Goal: Transaction & Acquisition: Book appointment/travel/reservation

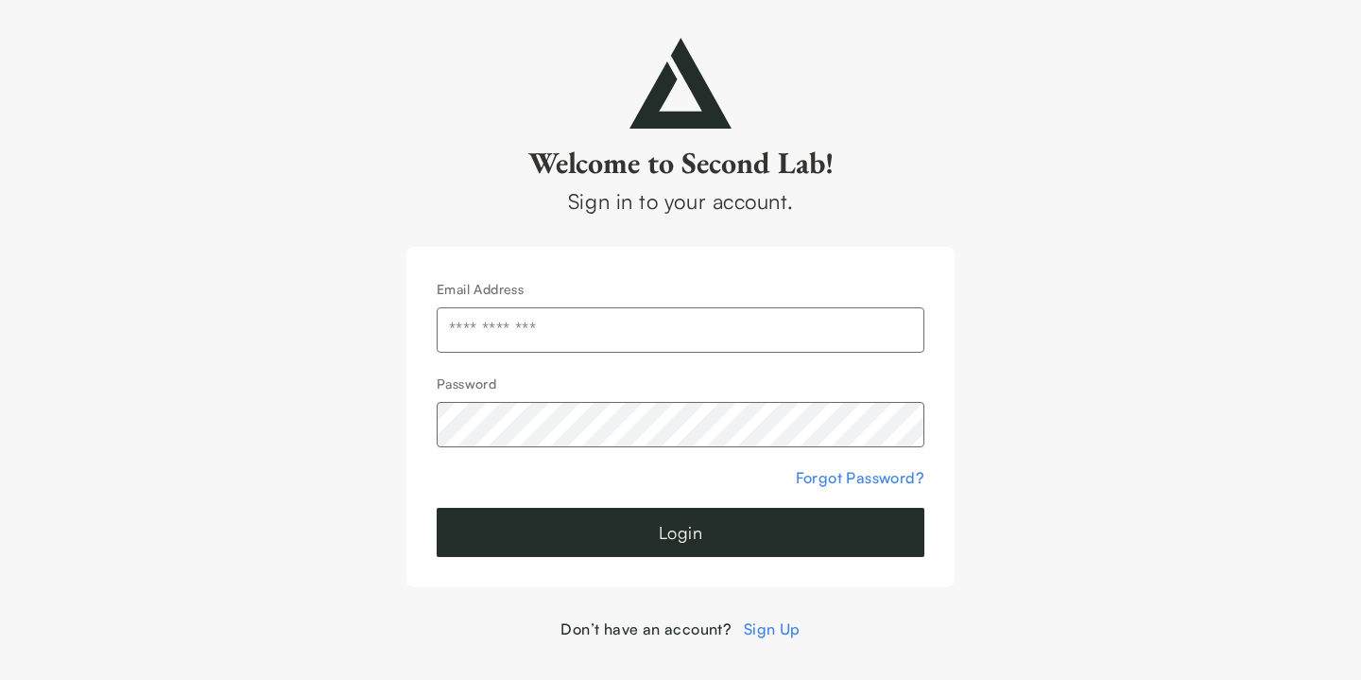
type input "**********"
click at [591, 516] on button "Login" at bounding box center [681, 532] width 488 height 49
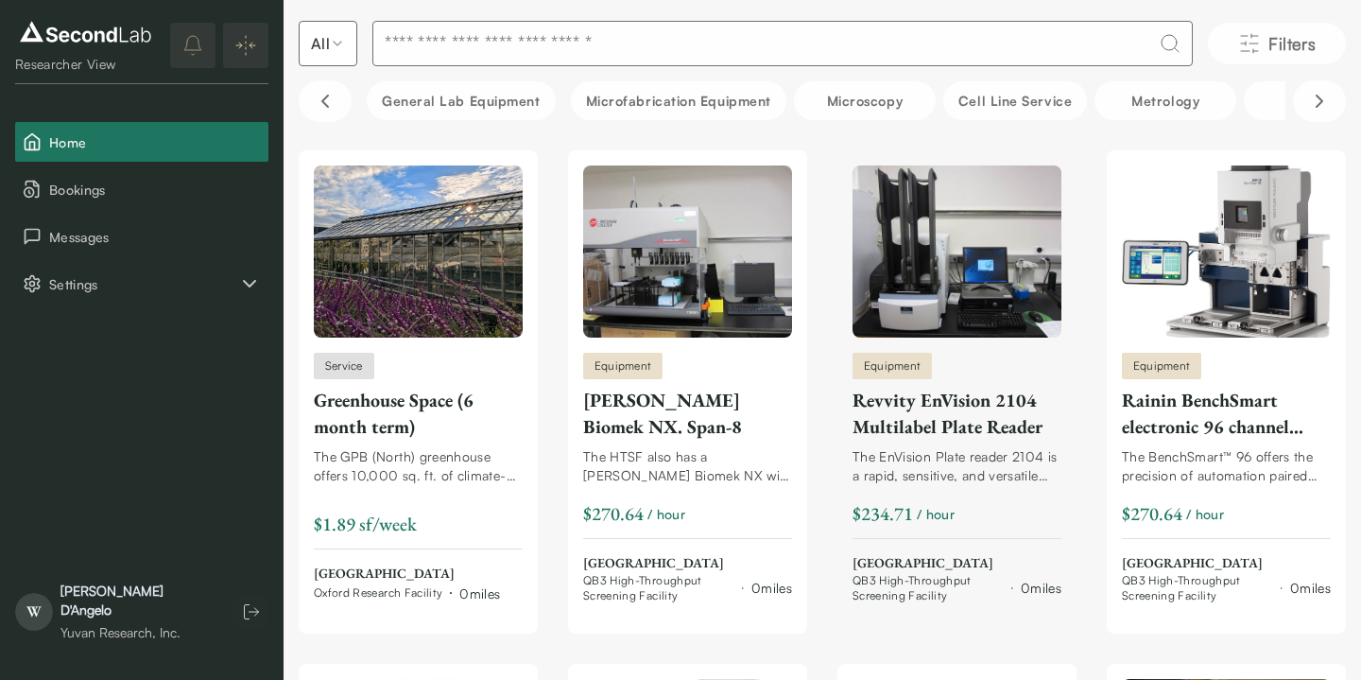
scroll to position [50, 0]
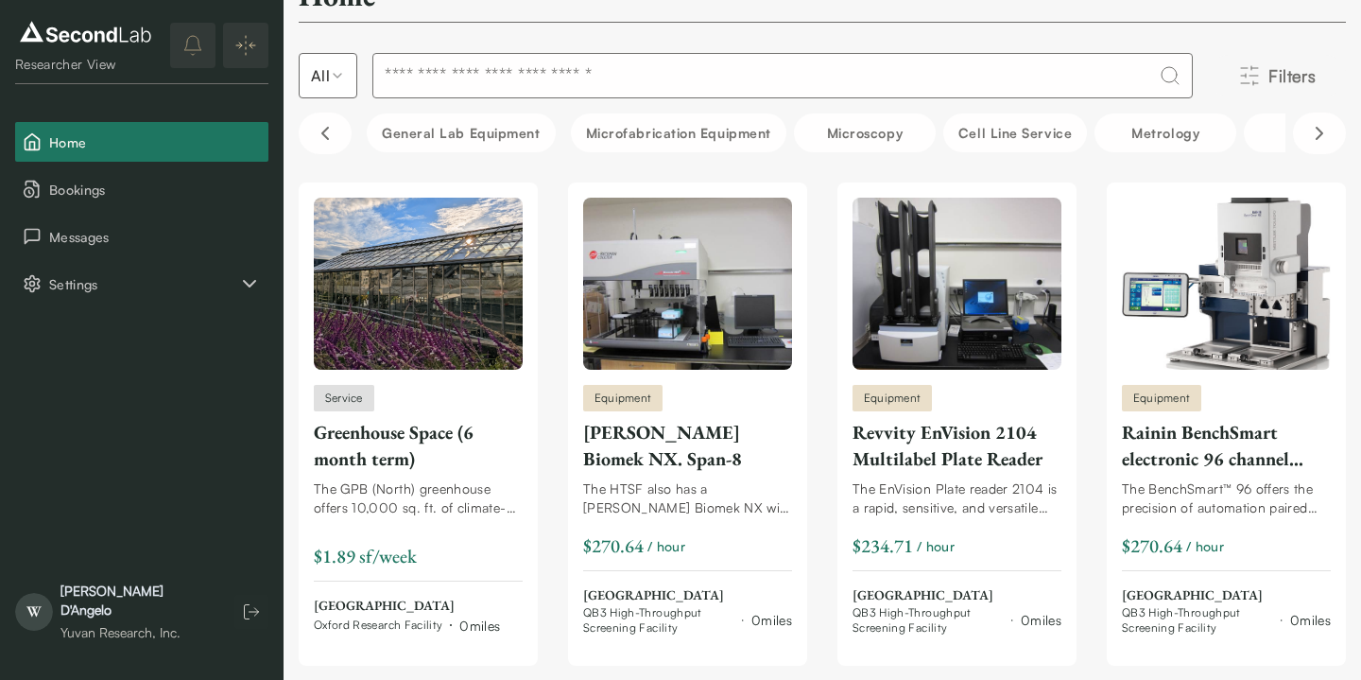
click at [1246, 75] on icon "Filters" at bounding box center [1249, 75] width 23 height 23
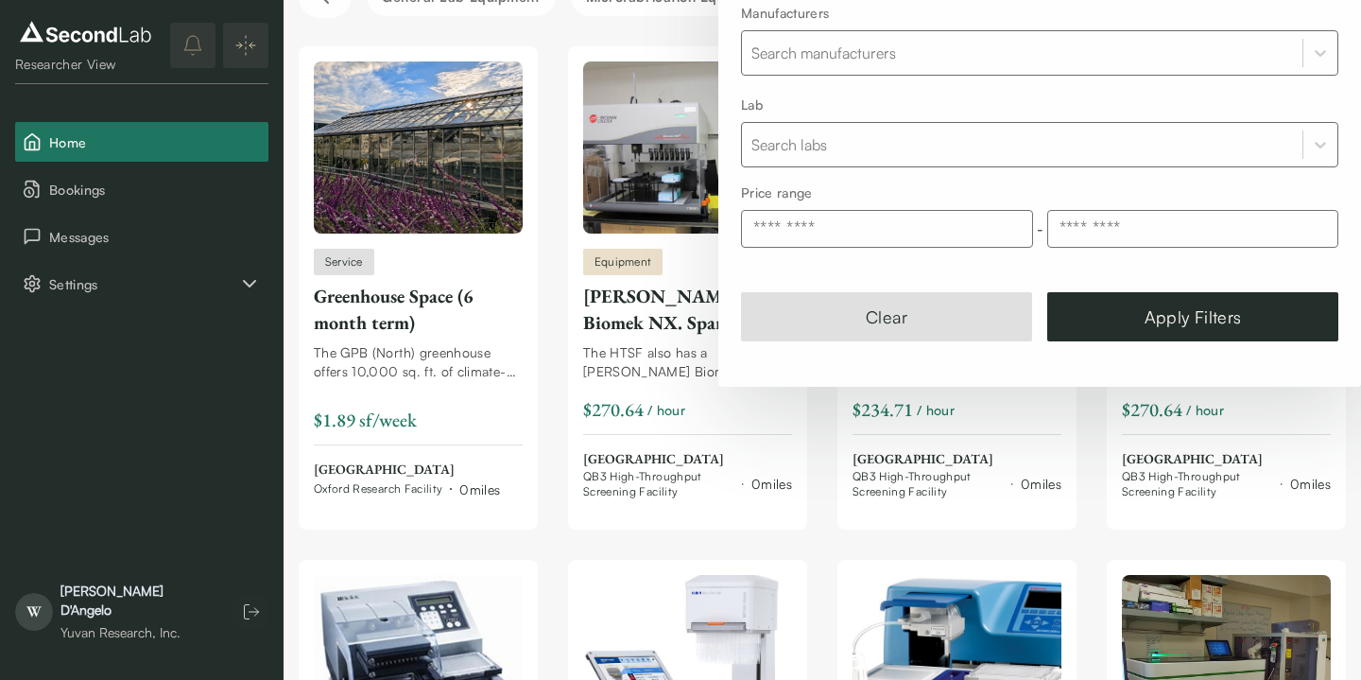
scroll to position [177, 0]
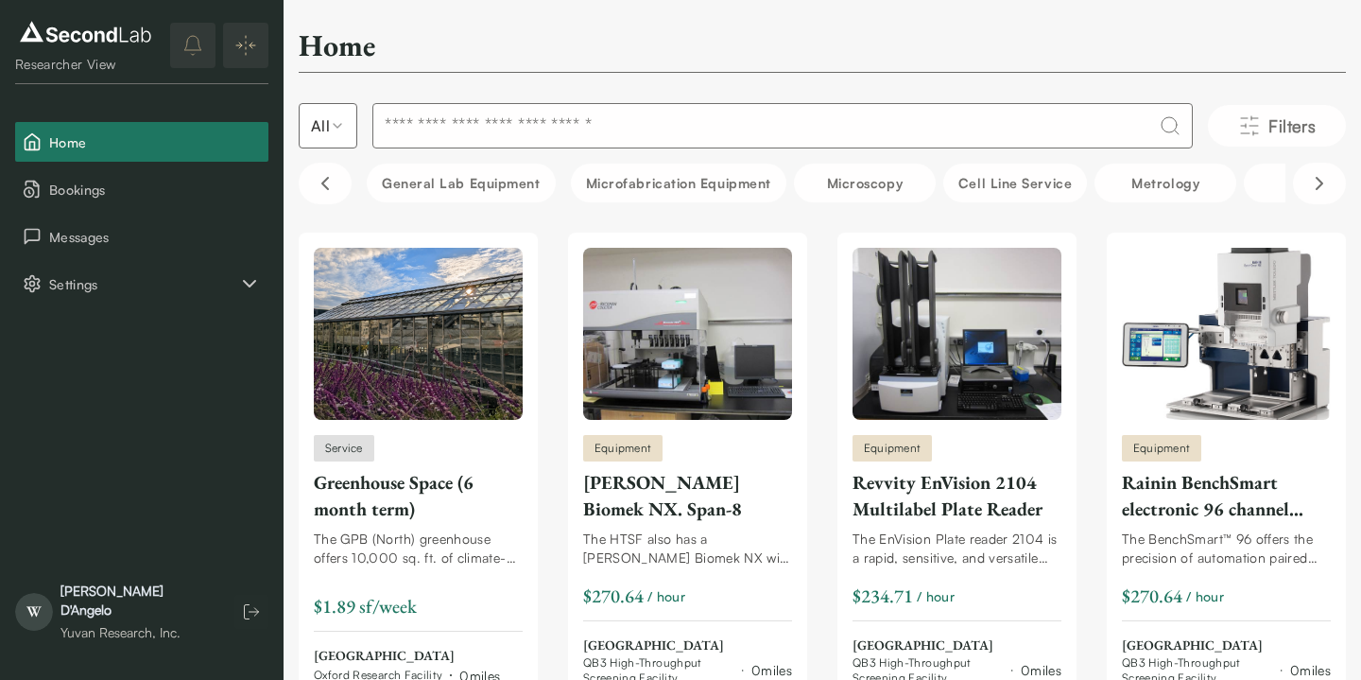
scroll to position [0, 0]
click at [507, 131] on input at bounding box center [782, 125] width 821 height 45
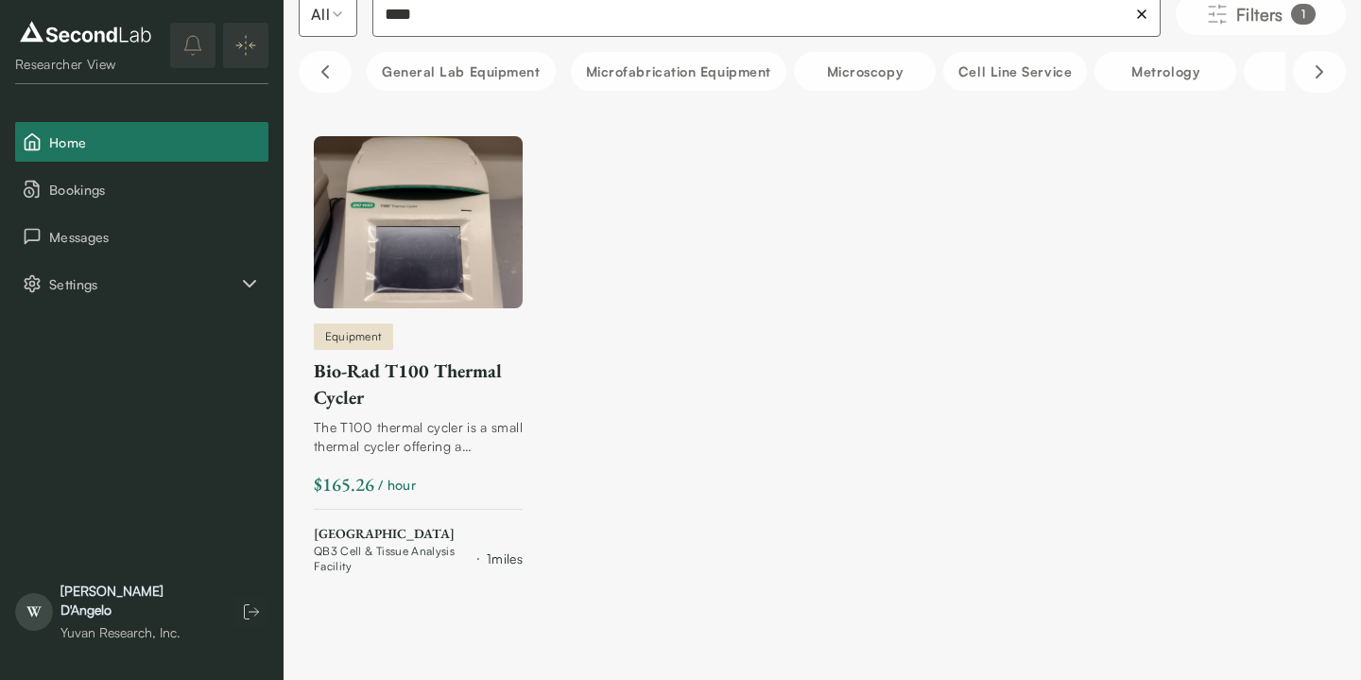
scroll to position [111, 0]
click at [445, 278] on img at bounding box center [418, 223] width 209 height 172
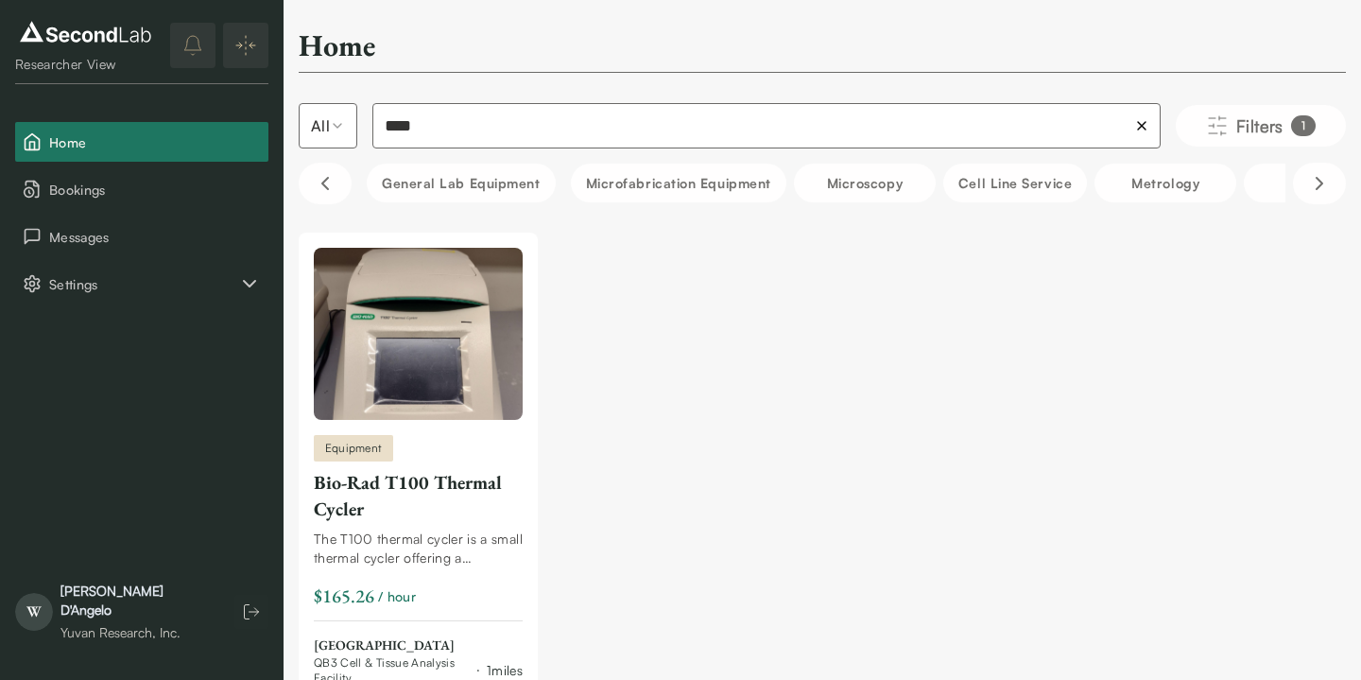
scroll to position [0, 0]
drag, startPoint x: 453, startPoint y: 118, endPoint x: 220, endPoint y: 91, distance: 234.2
click at [220, 102] on div "SKIP TO CONTENT Researcher View Home Bookings Messages Settings WD Researcher V…" at bounding box center [680, 395] width 1361 height 791
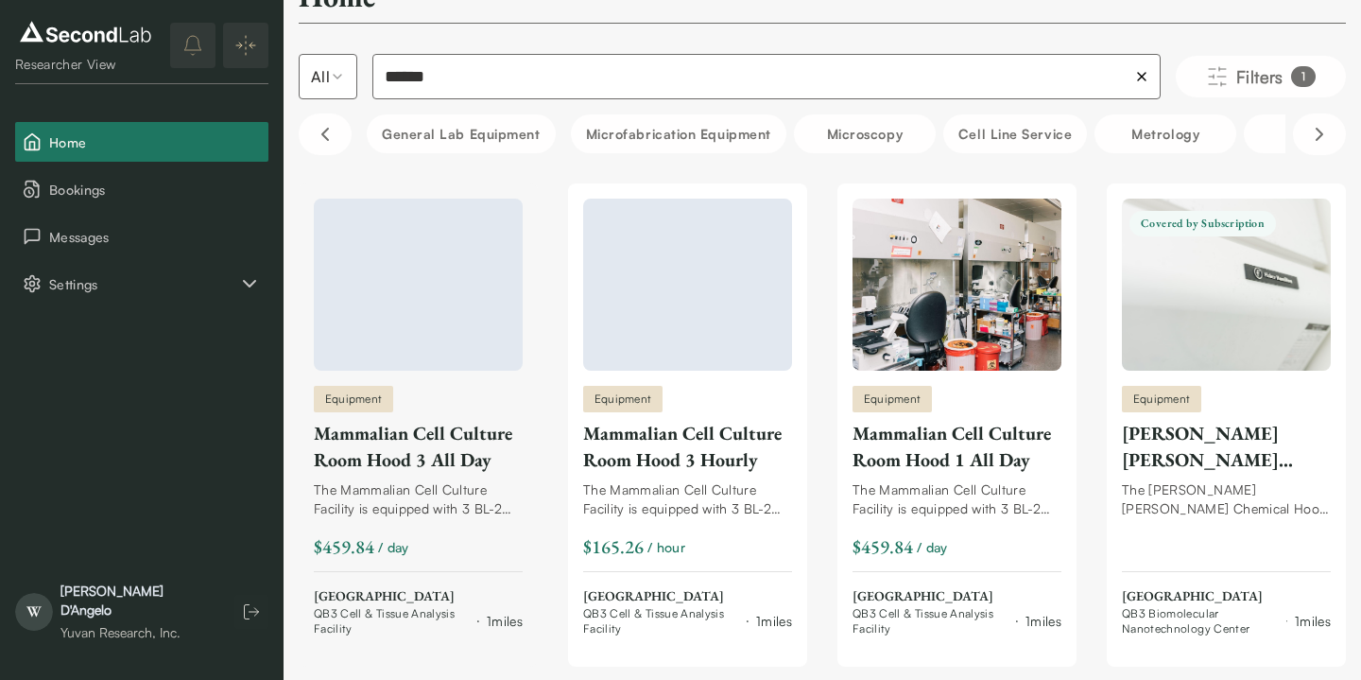
scroll to position [77, 0]
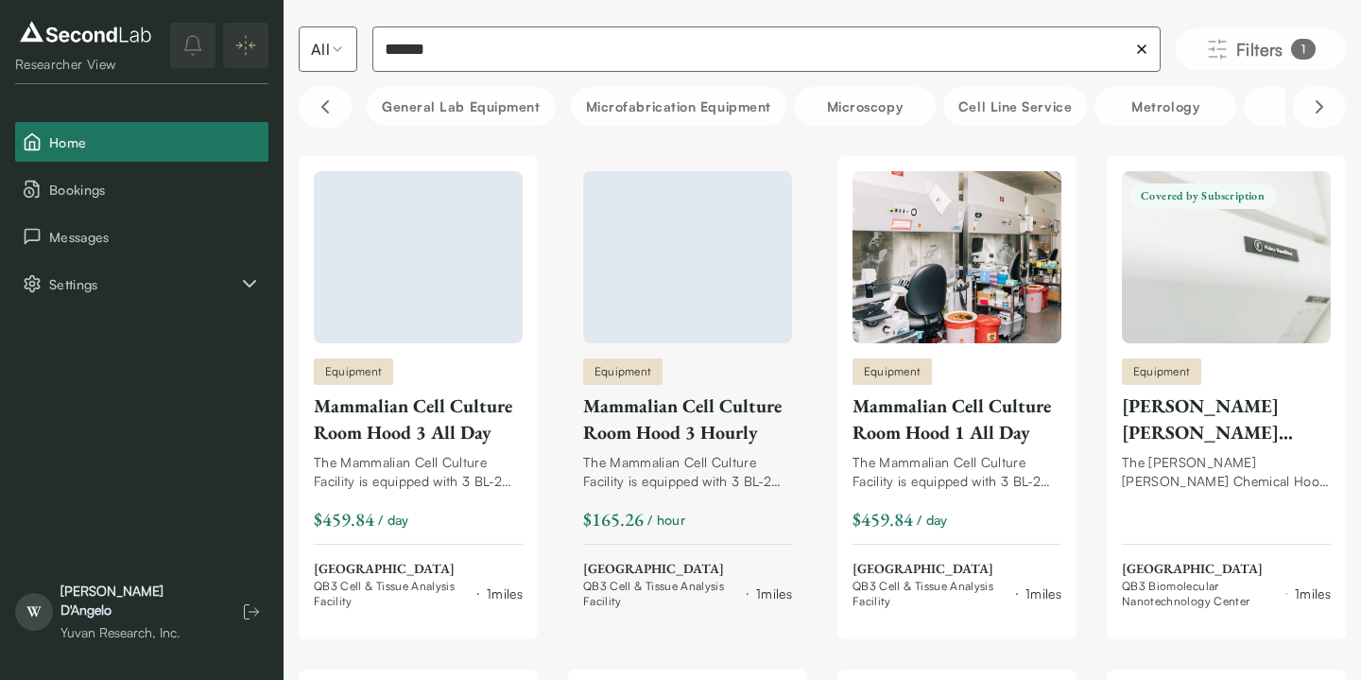
type input "******"
click at [716, 427] on div "Mammalian Cell Culture Room Hood 3 Hourly" at bounding box center [687, 418] width 209 height 53
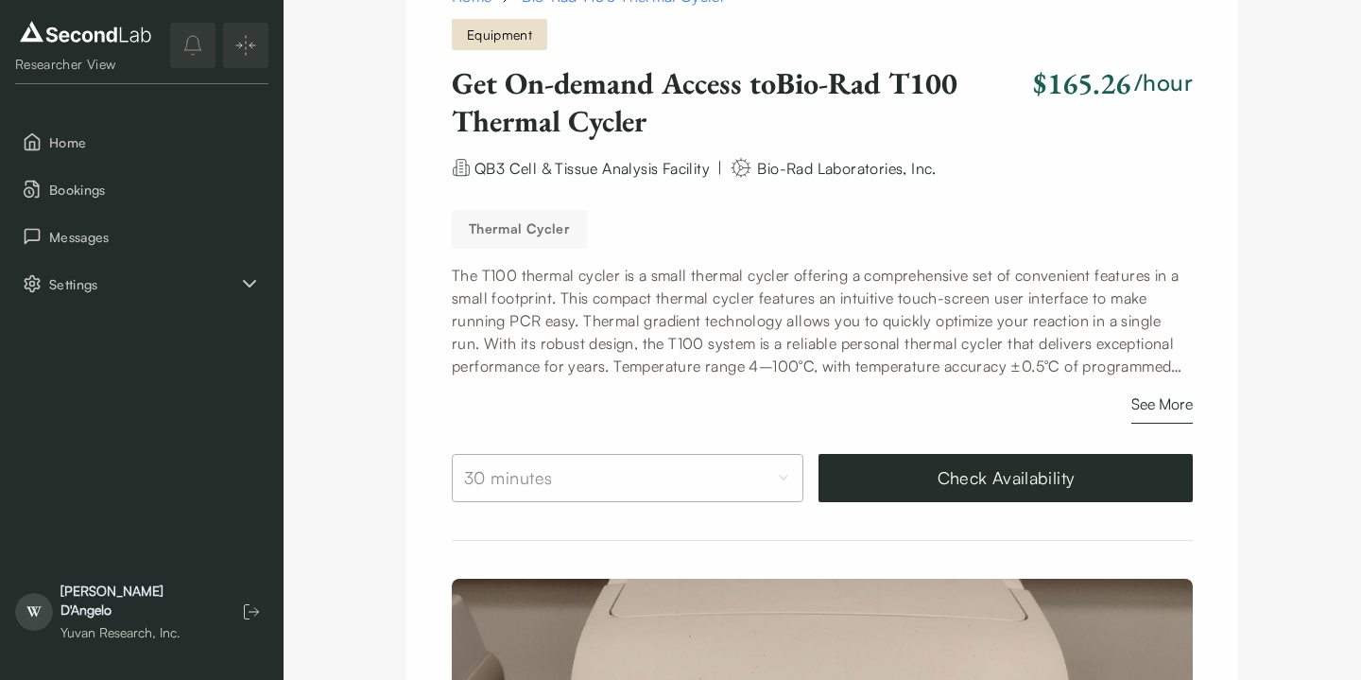
scroll to position [88, 0]
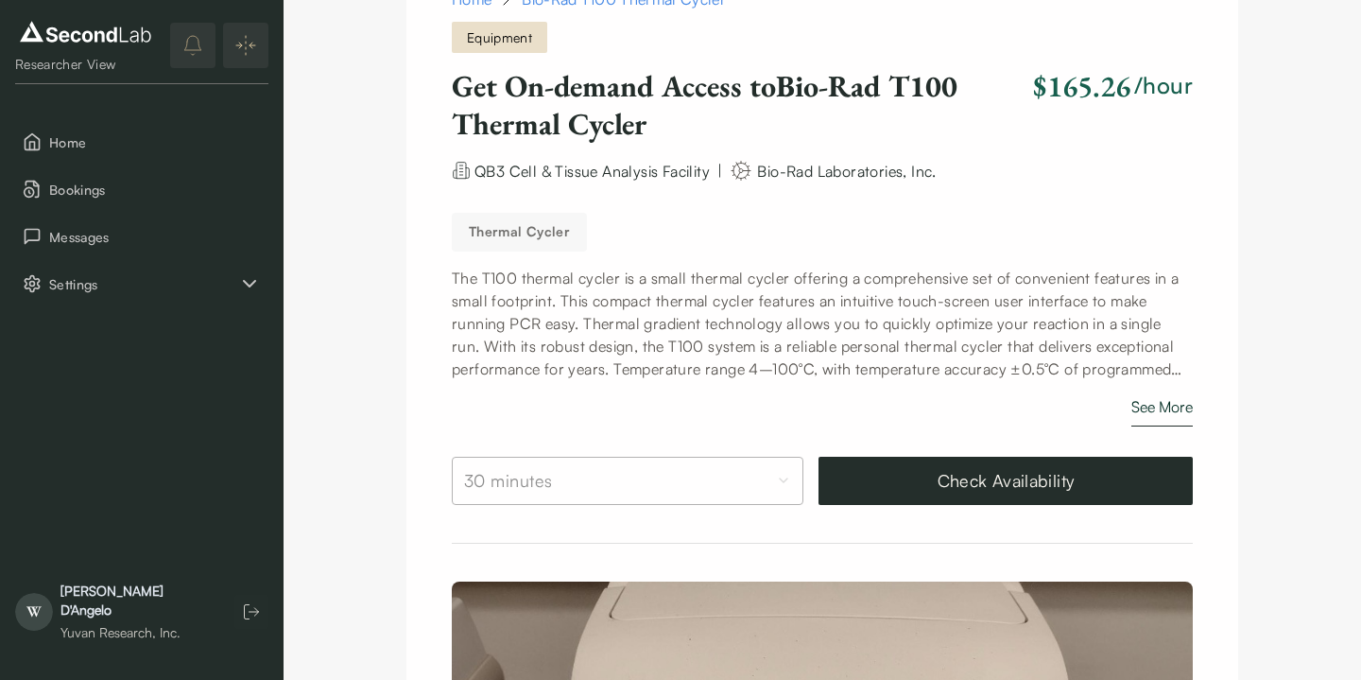
click at [1151, 407] on button "See More" at bounding box center [1162, 410] width 61 height 31
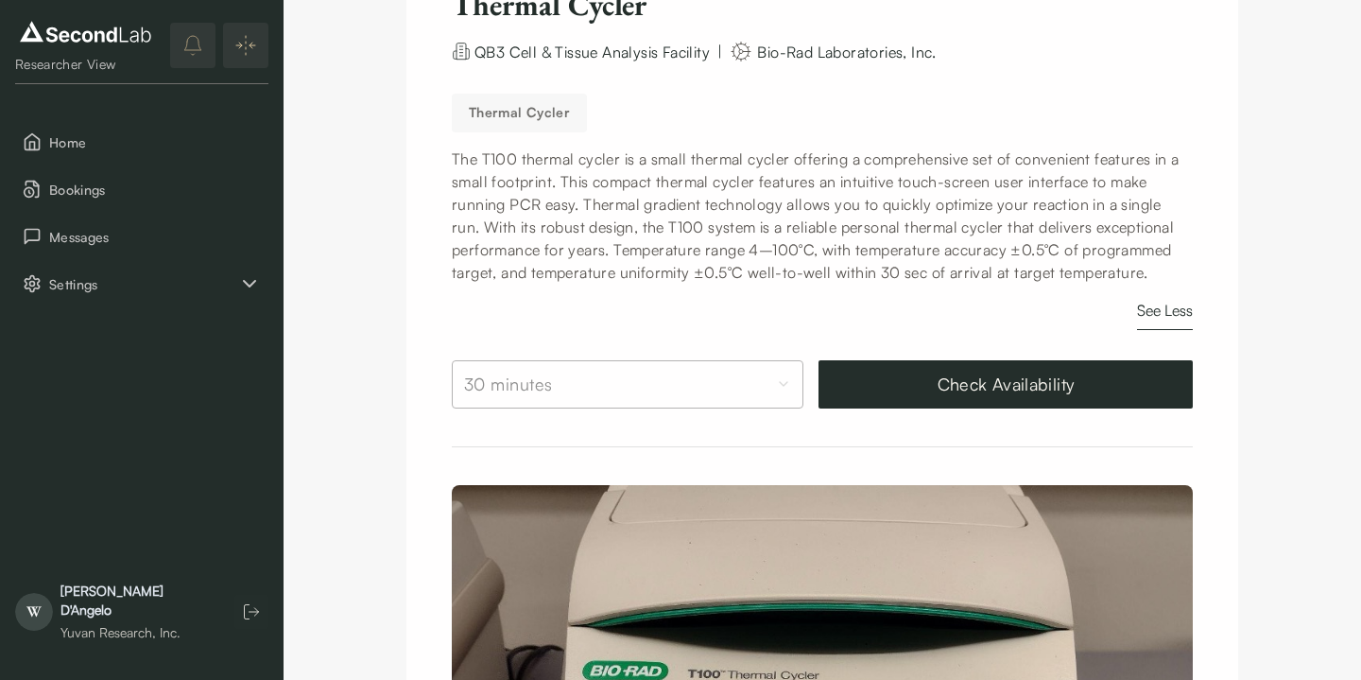
scroll to position [207, 0]
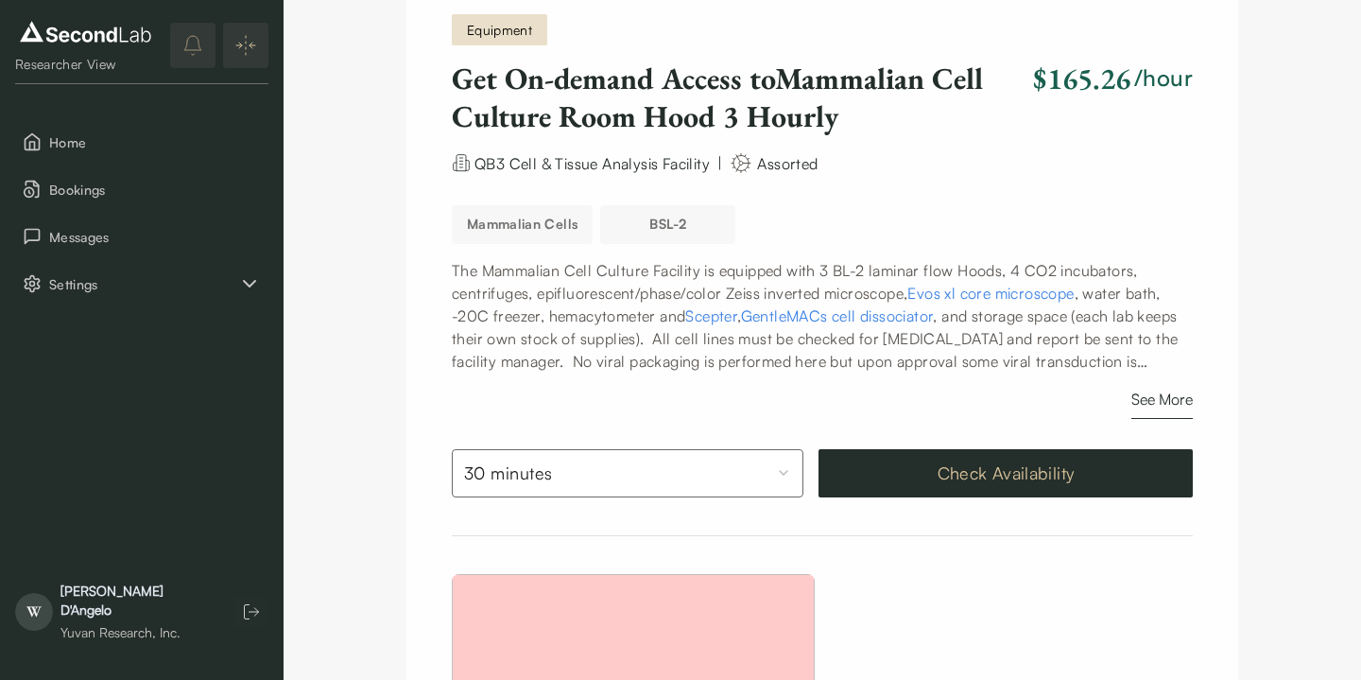
scroll to position [89, 0]
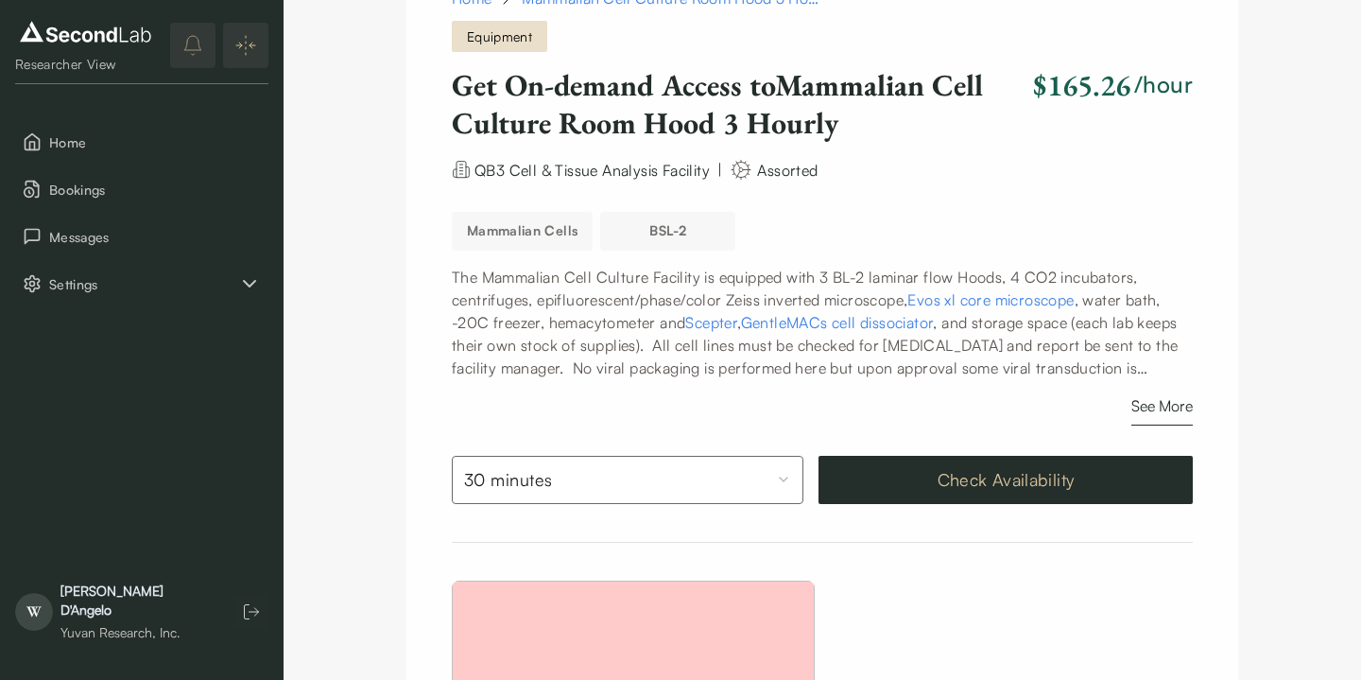
click at [994, 486] on button "Check Availability" at bounding box center [1006, 480] width 374 height 48
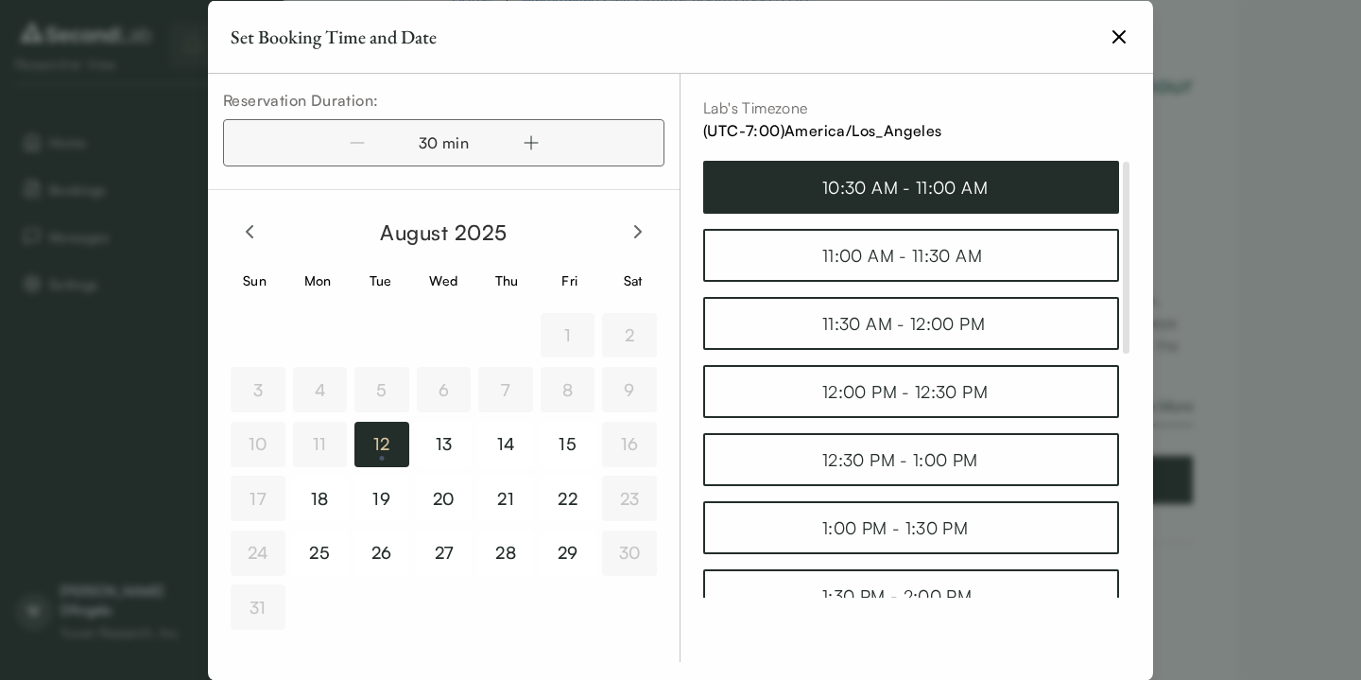
click at [934, 194] on div "10:30 AM - 11:00 AM" at bounding box center [912, 186] width 178 height 26
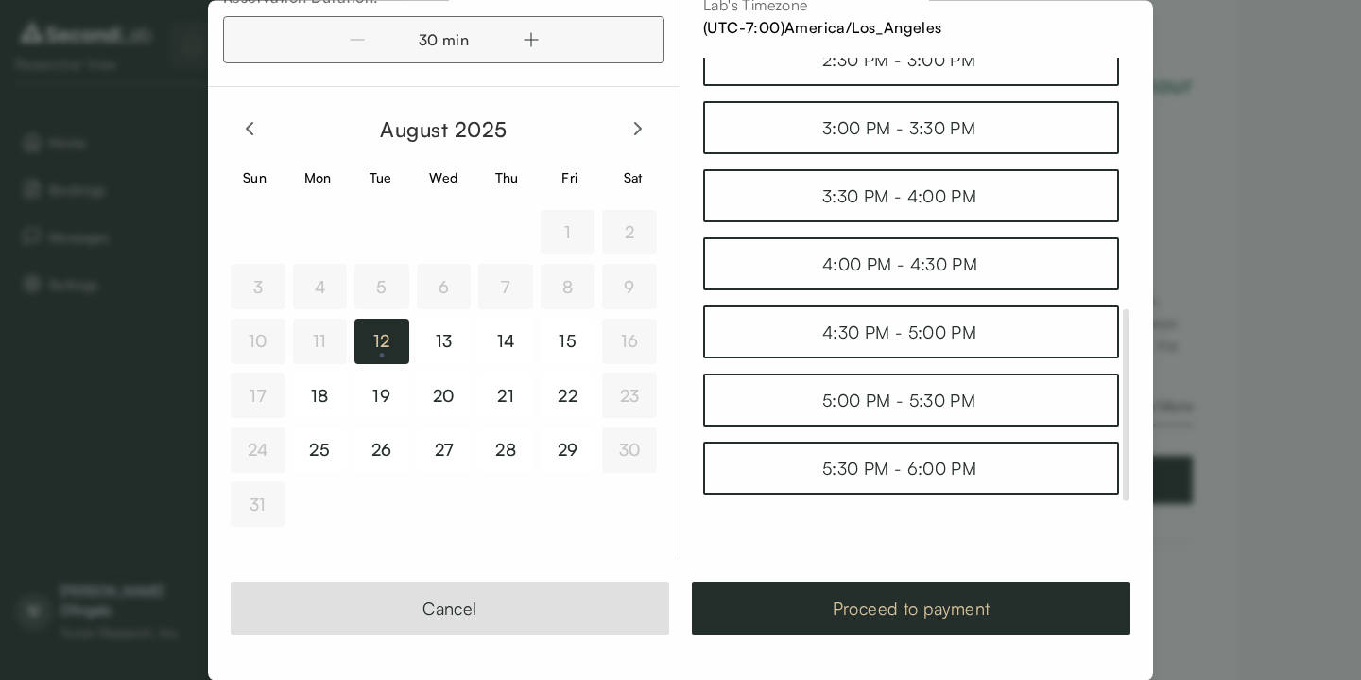
scroll to position [102, 0]
click at [867, 629] on button "Proceed to payment" at bounding box center [911, 607] width 439 height 53
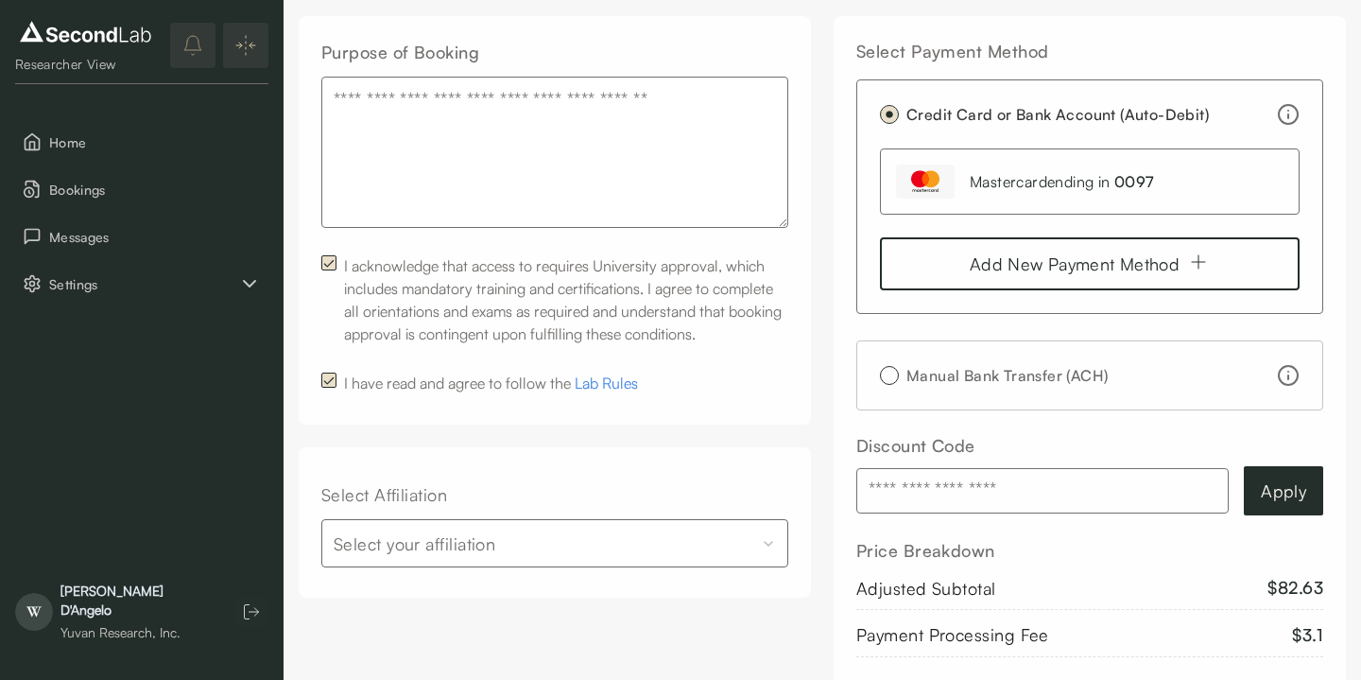
scroll to position [358, 0]
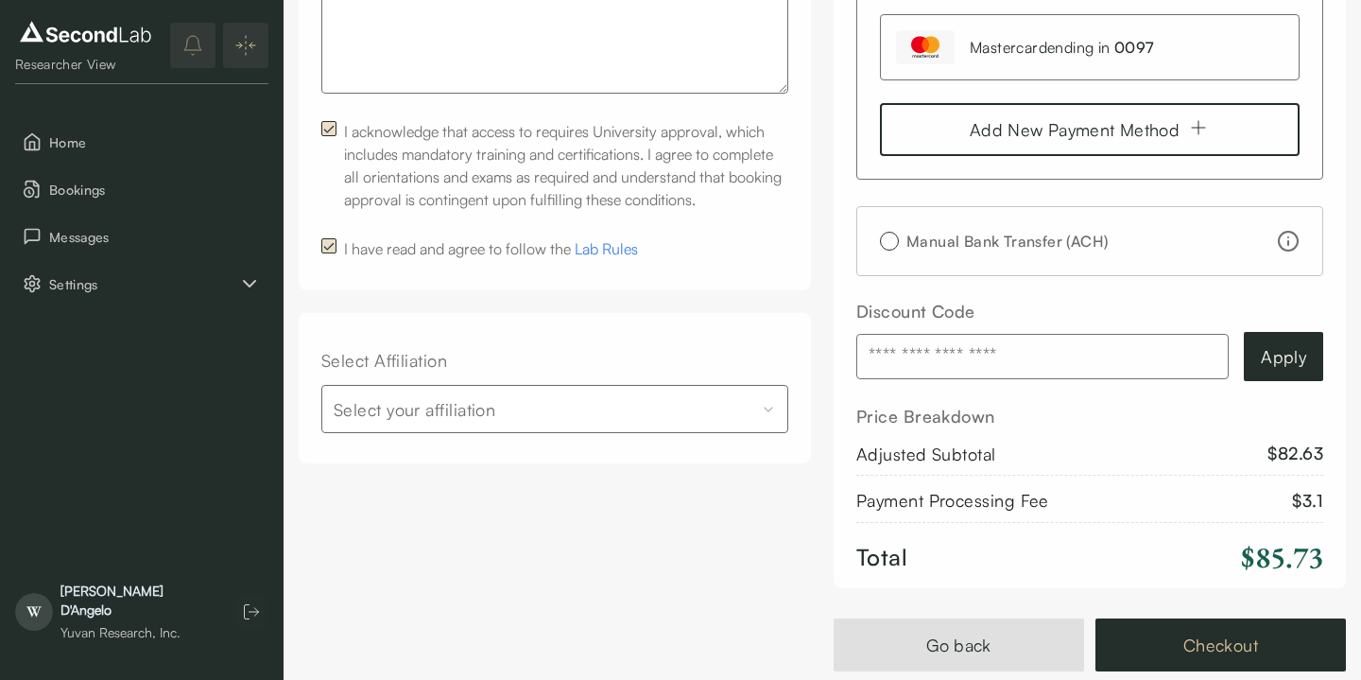
click at [1244, 647] on button "Checkout" at bounding box center [1221, 644] width 251 height 53
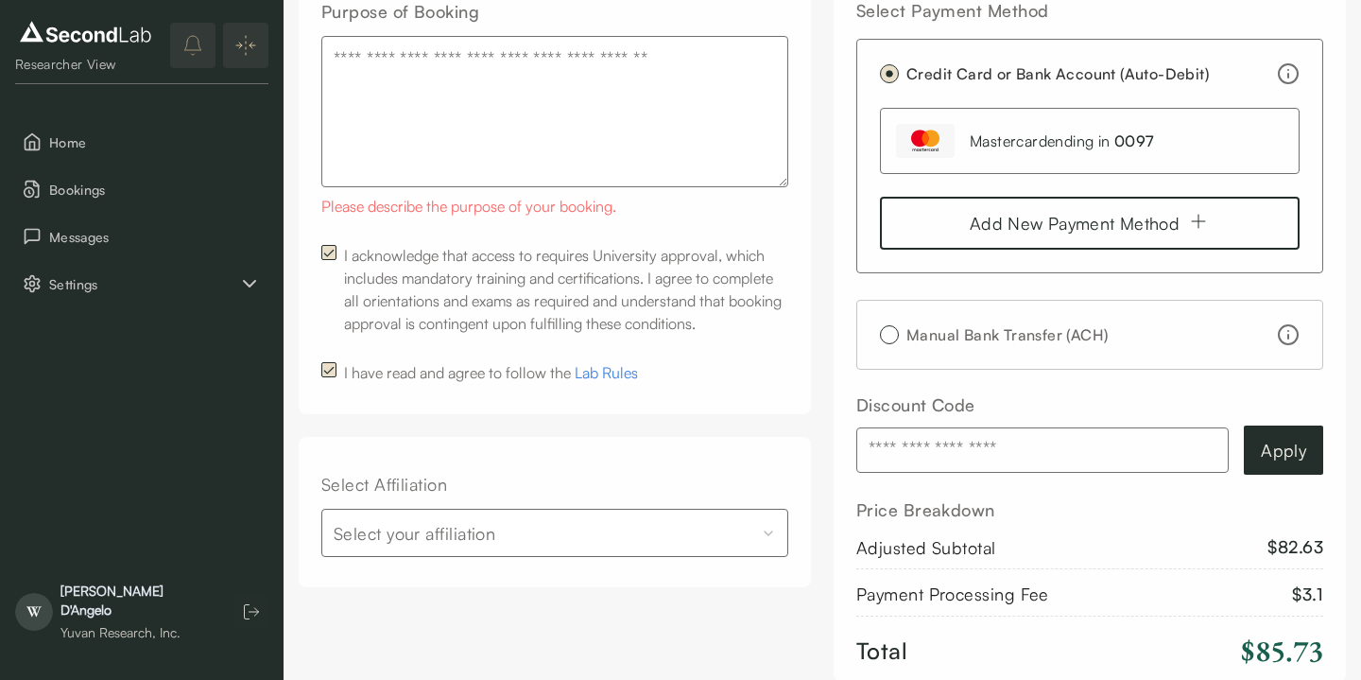
click at [516, 124] on textarea "Purpose of Booking" at bounding box center [554, 111] width 467 height 151
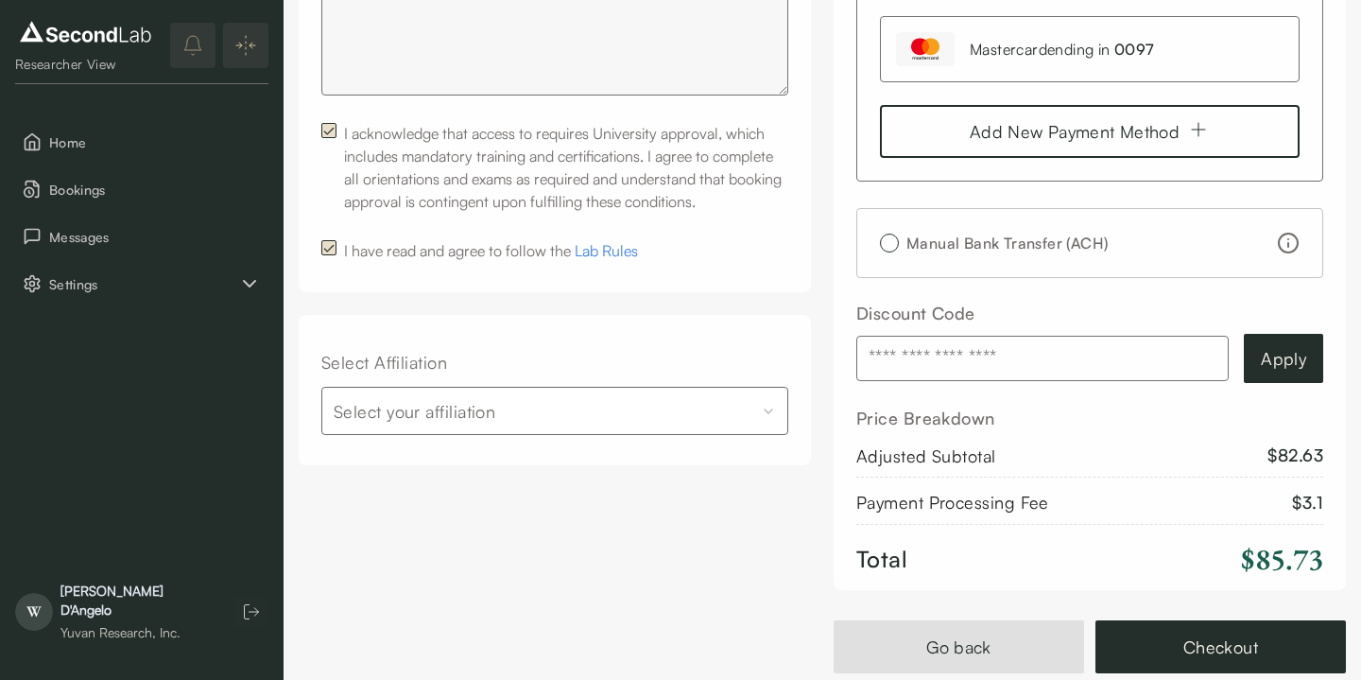
scroll to position [483, 0]
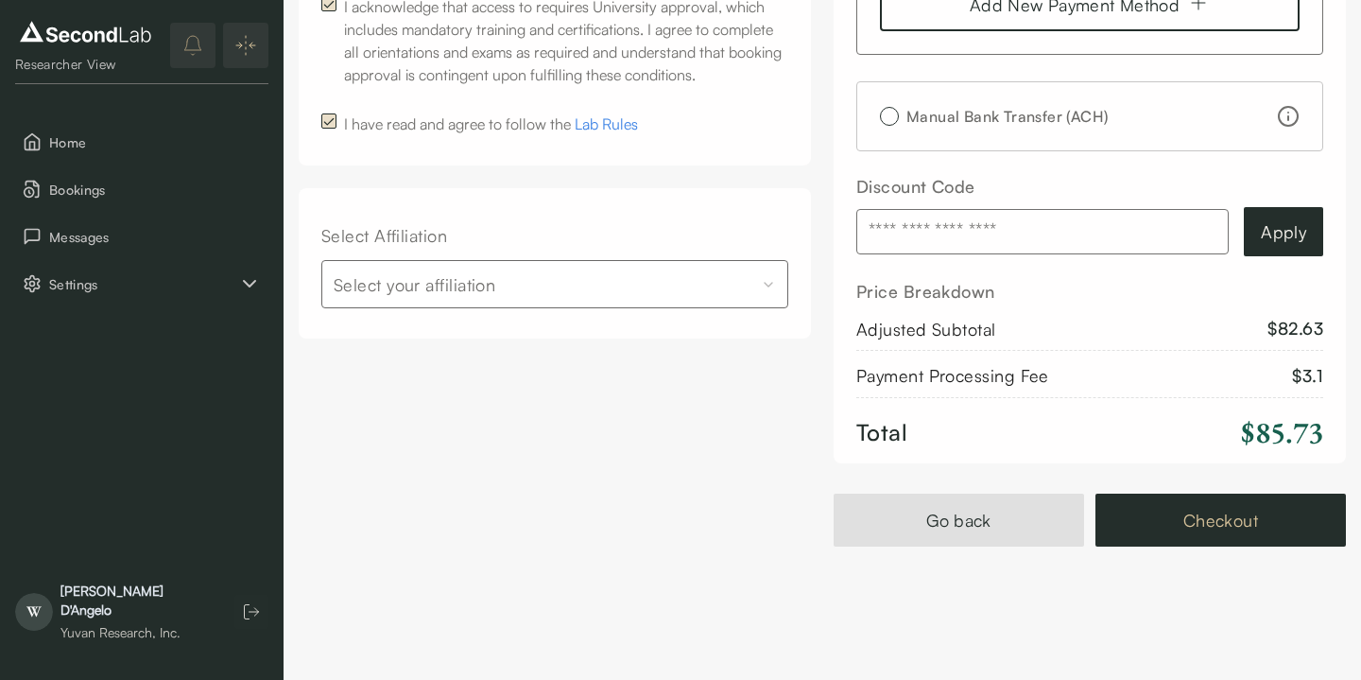
type textarea "**********"
click at [1237, 510] on button "Checkout" at bounding box center [1221, 520] width 251 height 53
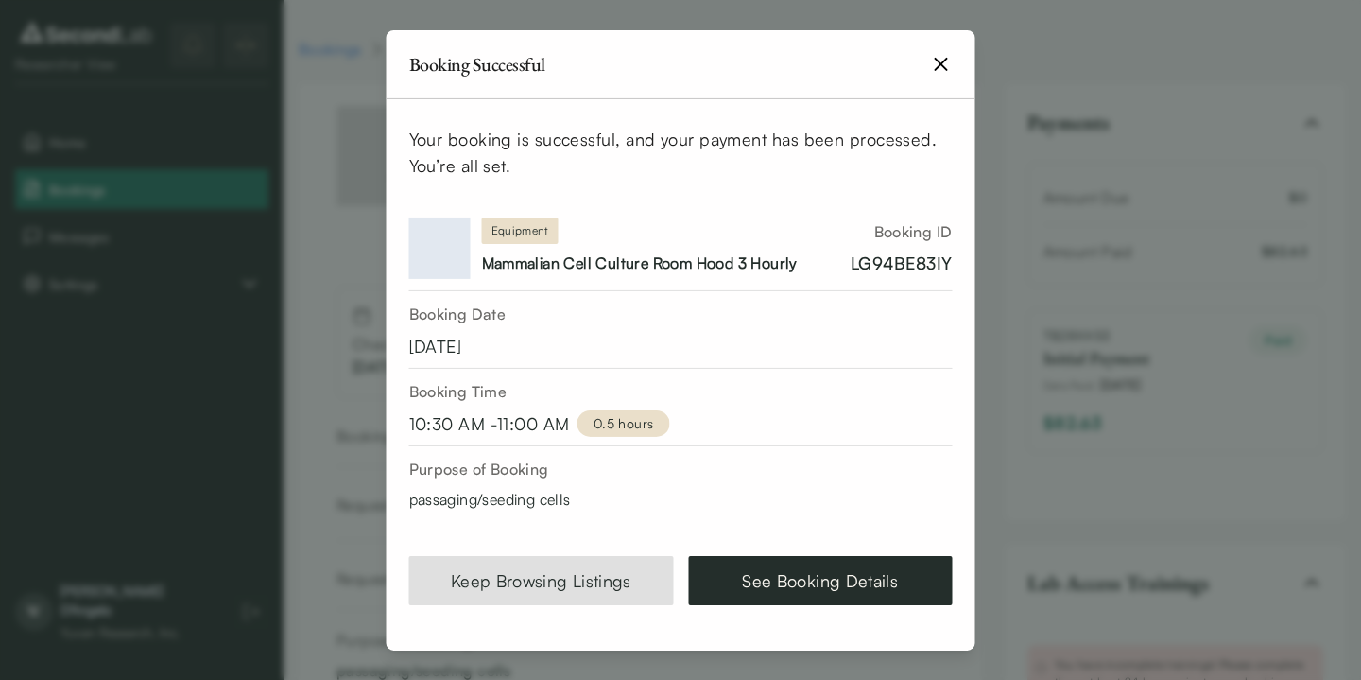
click at [936, 65] on icon "button" at bounding box center [941, 63] width 23 height 23
